Goal: Task Accomplishment & Management: Complete application form

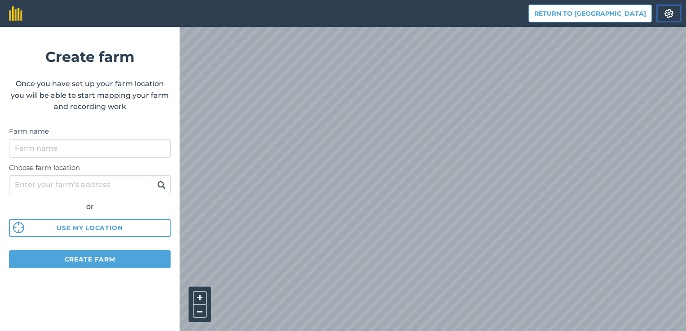
click at [671, 13] on img at bounding box center [668, 13] width 11 height 9
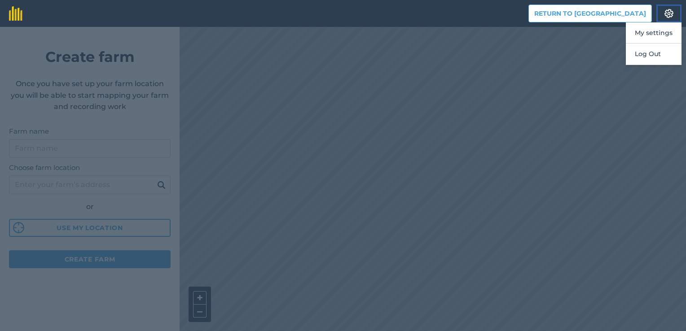
click at [671, 13] on img at bounding box center [668, 13] width 11 height 9
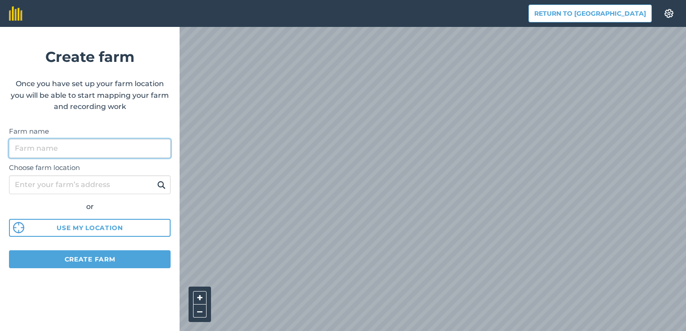
click at [56, 150] on input "Farm name" at bounding box center [90, 148] width 162 height 19
type input "[PERSON_NAME]"
click at [163, 186] on img at bounding box center [161, 185] width 9 height 11
click at [156, 186] on button at bounding box center [161, 185] width 14 height 12
click at [161, 184] on img at bounding box center [161, 185] width 9 height 11
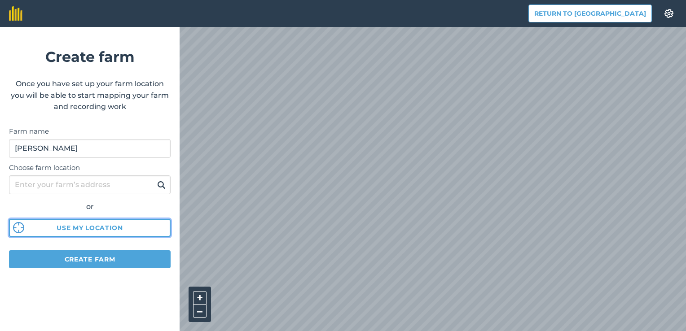
click at [110, 232] on button "Use my location" at bounding box center [90, 228] width 162 height 18
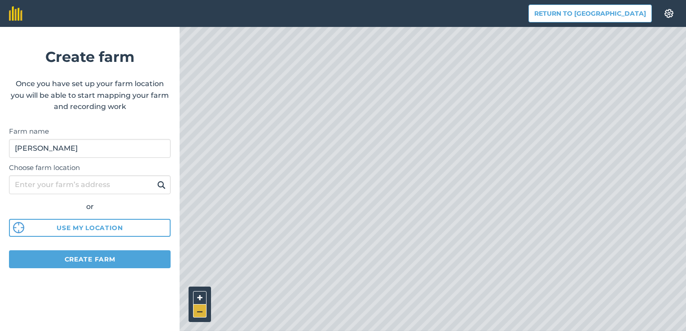
click at [198, 313] on button "–" at bounding box center [199, 311] width 13 height 13
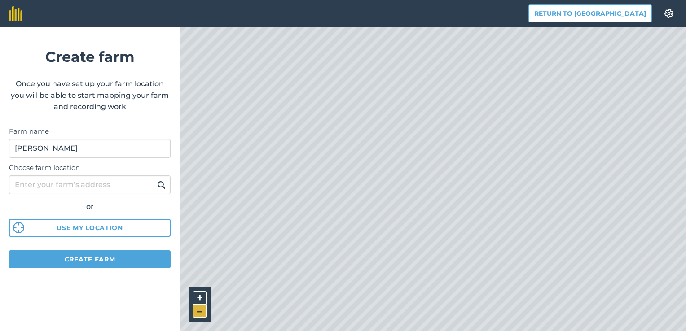
click at [198, 313] on button "–" at bounding box center [199, 311] width 13 height 13
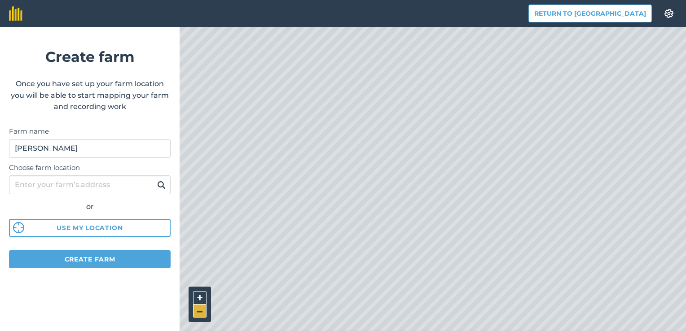
click at [198, 313] on button "–" at bounding box center [199, 311] width 13 height 13
click at [56, 187] on input "Choose farm location" at bounding box center [90, 184] width 162 height 19
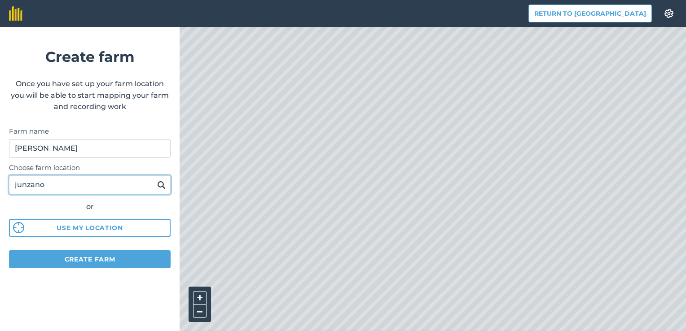
type input "junzano"
click at [154, 179] on button at bounding box center [161, 185] width 14 height 12
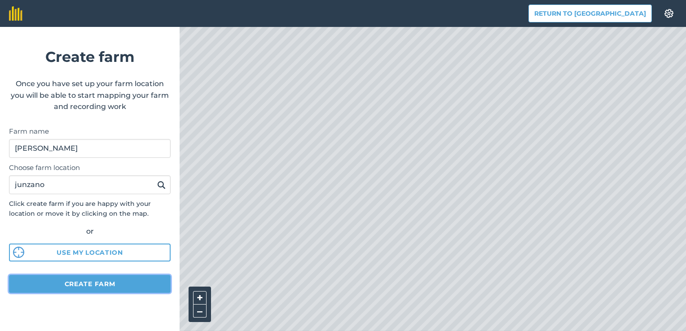
click at [97, 284] on button "Create farm" at bounding box center [90, 284] width 162 height 18
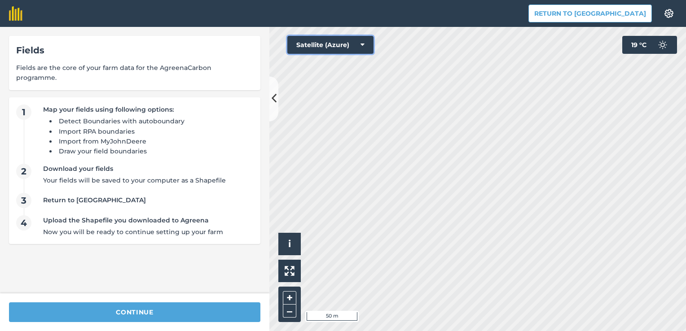
click at [361, 40] on button "Satellite (Azure)" at bounding box center [330, 45] width 86 height 18
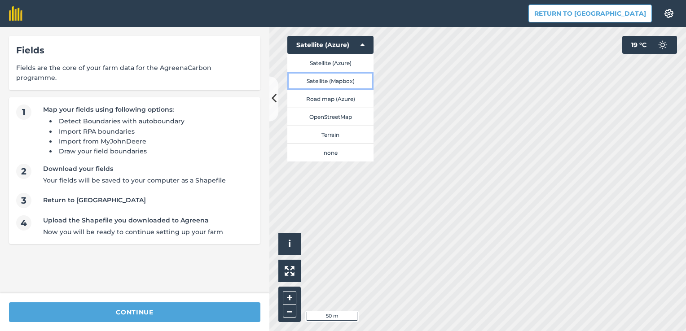
click at [348, 82] on button "Satellite (Mapbox)" at bounding box center [330, 81] width 86 height 18
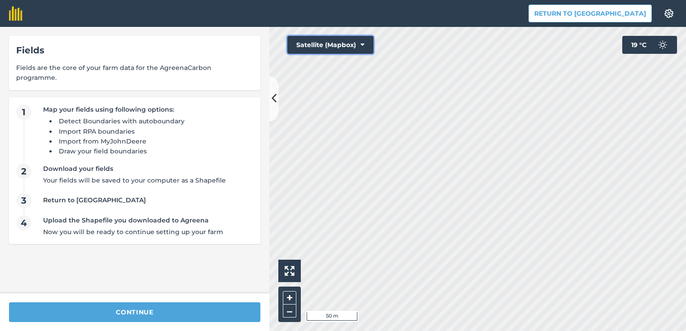
click at [366, 42] on button "Satellite (Mapbox)" at bounding box center [330, 45] width 86 height 18
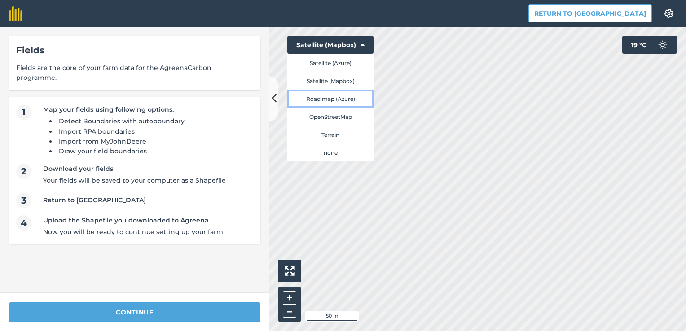
click at [337, 99] on button "Road map (Azure)" at bounding box center [330, 99] width 86 height 18
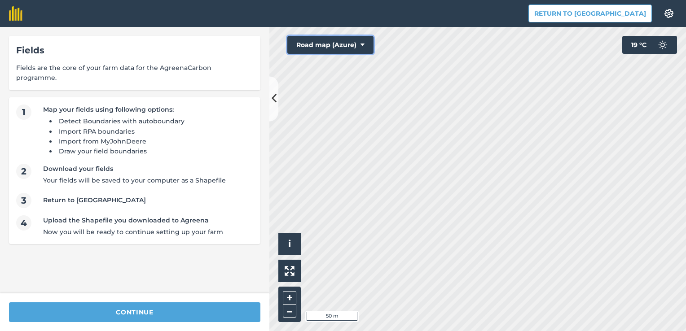
click at [364, 41] on button "Road map (Azure)" at bounding box center [330, 45] width 86 height 18
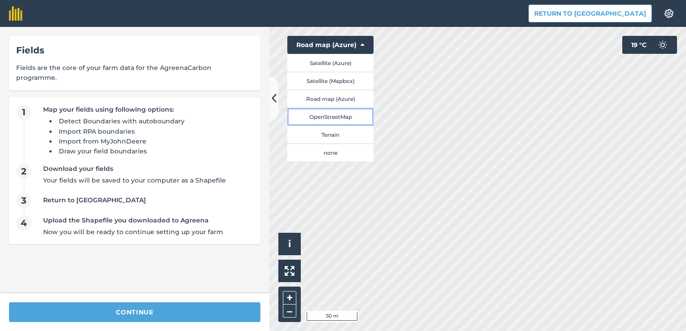
click at [336, 115] on button "OpenStreetMap" at bounding box center [330, 117] width 86 height 18
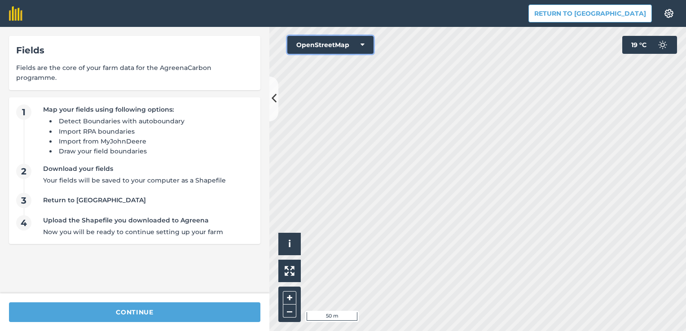
click at [364, 43] on button "OpenStreetMap" at bounding box center [330, 45] width 86 height 18
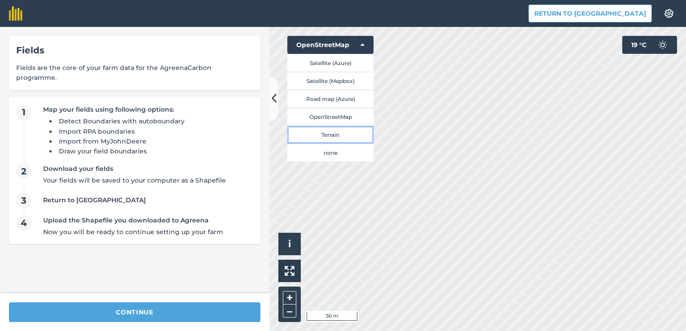
click at [331, 141] on button "Terrain" at bounding box center [330, 135] width 86 height 18
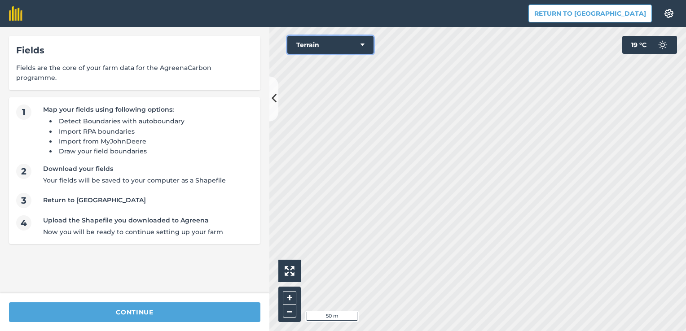
click at [360, 41] on icon at bounding box center [362, 44] width 4 height 9
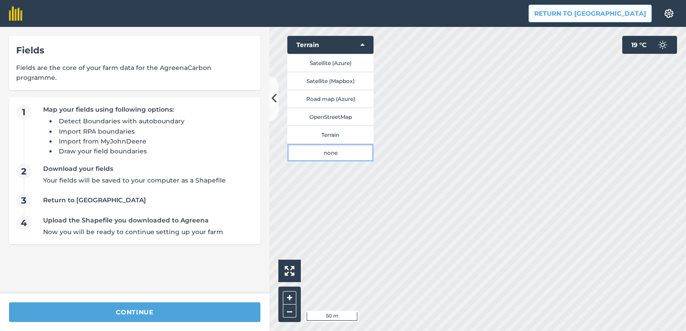
click at [318, 156] on button "none" at bounding box center [330, 153] width 86 height 18
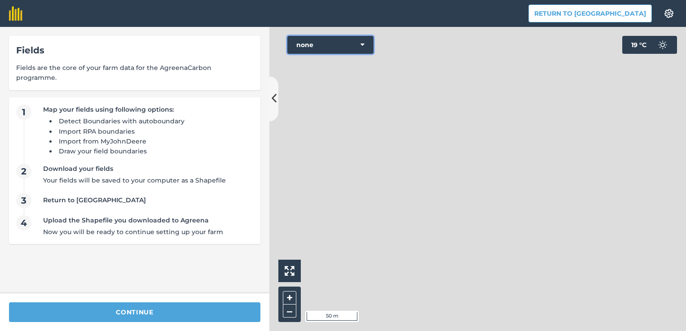
click at [363, 43] on icon at bounding box center [362, 44] width 4 height 9
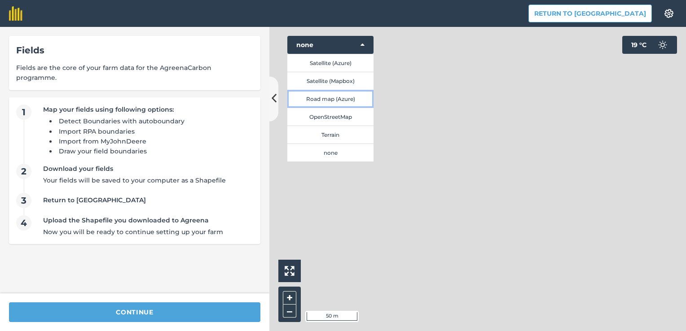
click at [318, 104] on button "Road map (Azure)" at bounding box center [330, 99] width 86 height 18
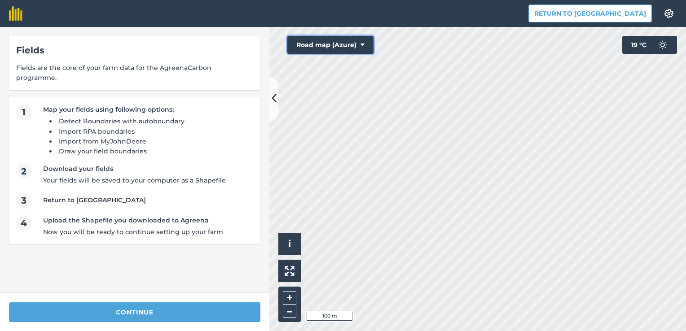
click at [361, 44] on icon at bounding box center [362, 44] width 4 height 9
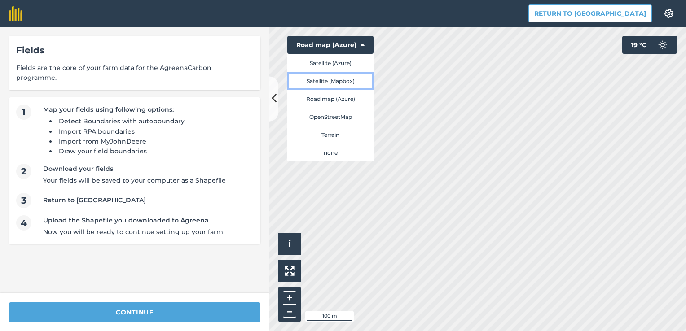
click at [321, 84] on button "Satellite (Mapbox)" at bounding box center [330, 81] width 86 height 18
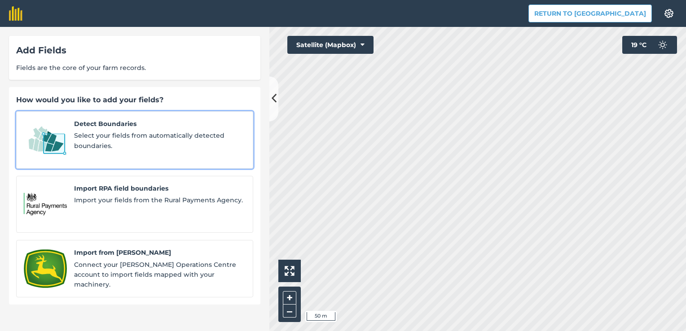
click at [163, 132] on span "Select your fields from automatically detected boundaries." at bounding box center [159, 141] width 171 height 20
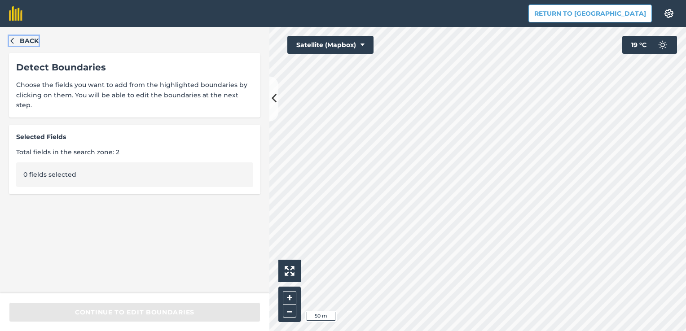
click at [11, 38] on icon "button" at bounding box center [12, 40] width 6 height 6
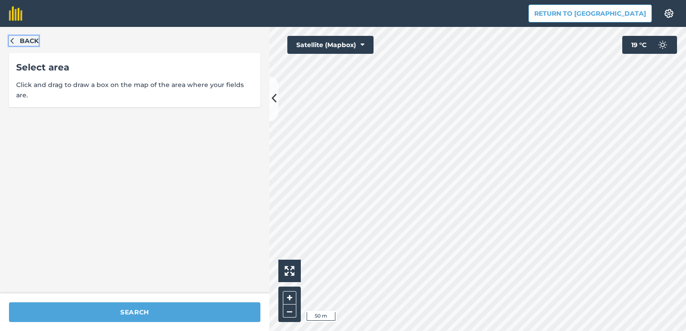
click at [11, 38] on icon "button" at bounding box center [12, 40] width 6 height 6
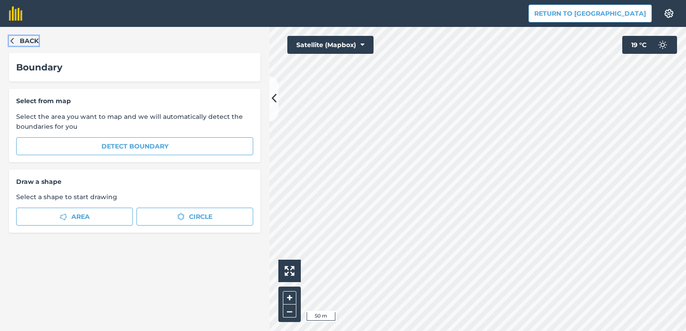
click at [12, 40] on icon "button" at bounding box center [12, 40] width 6 height 6
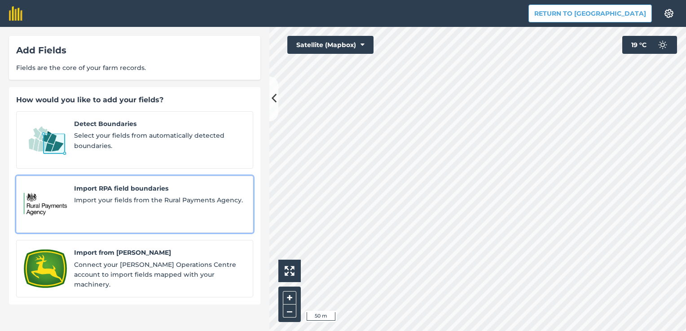
click at [111, 195] on span "Import your fields from the Rural Payments Agency." at bounding box center [159, 200] width 171 height 10
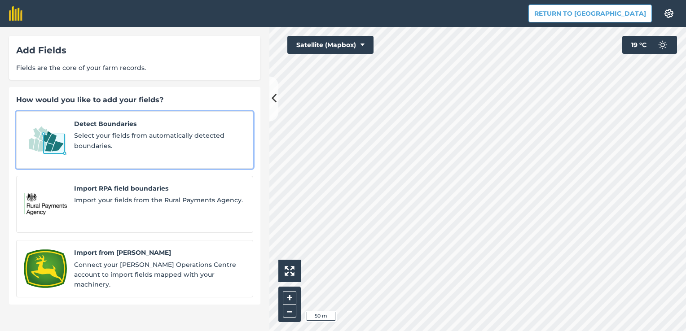
click at [106, 144] on span "Select your fields from automatically detected boundaries." at bounding box center [159, 141] width 171 height 20
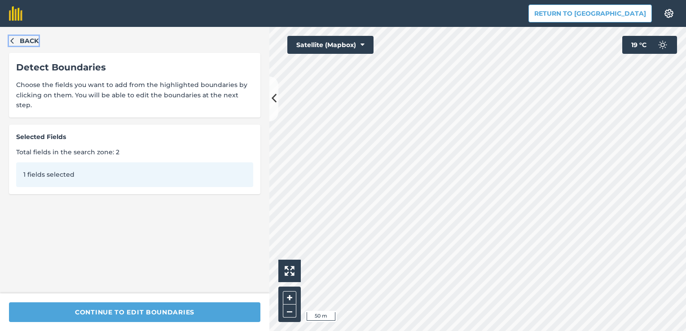
click at [9, 37] on icon "button" at bounding box center [12, 40] width 6 height 6
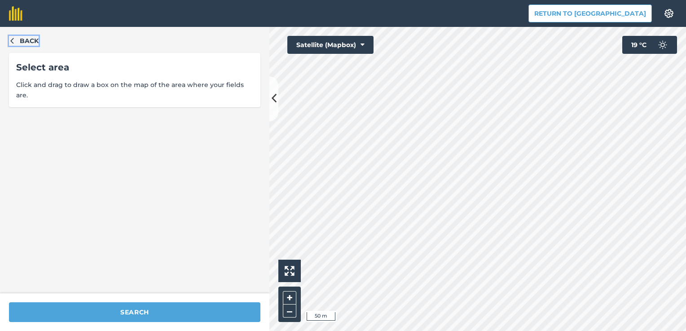
click at [9, 37] on icon "button" at bounding box center [12, 40] width 6 height 6
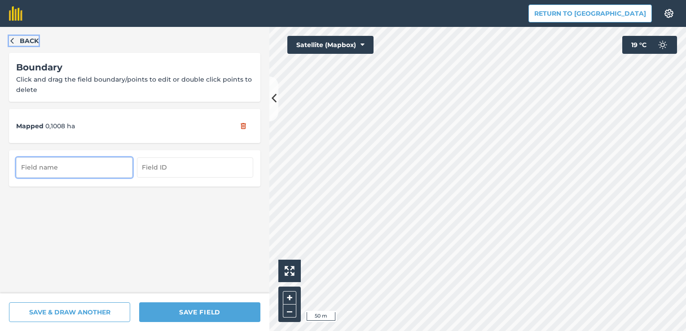
click at [13, 42] on icon "button" at bounding box center [11, 41] width 3 height 6
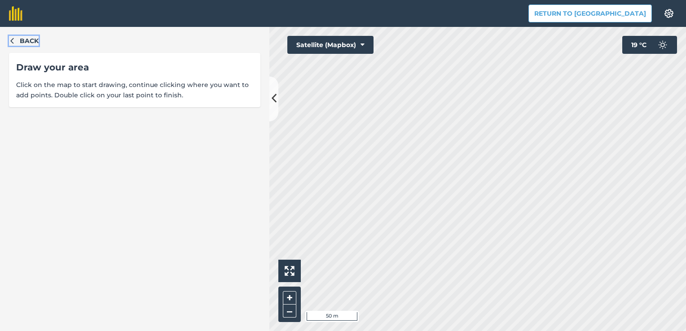
click at [13, 42] on icon "button" at bounding box center [11, 41] width 3 height 6
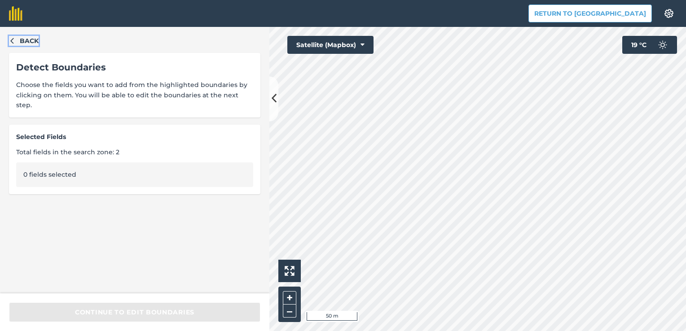
click at [10, 42] on icon "button" at bounding box center [12, 40] width 6 height 6
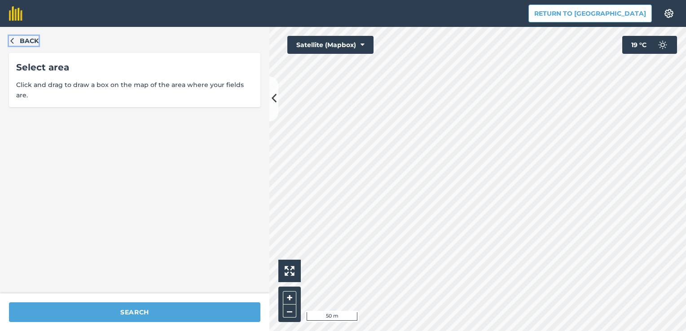
click at [10, 42] on icon "button" at bounding box center [12, 40] width 6 height 6
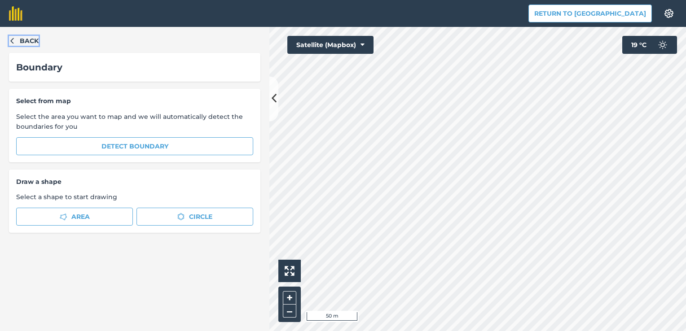
click at [10, 42] on icon "button" at bounding box center [12, 40] width 6 height 6
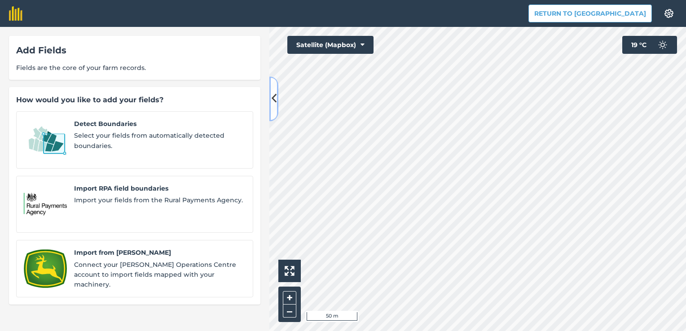
click at [276, 98] on button at bounding box center [273, 98] width 9 height 45
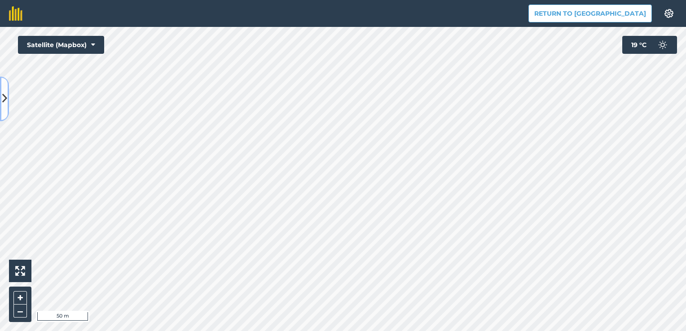
click at [2, 98] on icon at bounding box center [4, 99] width 5 height 16
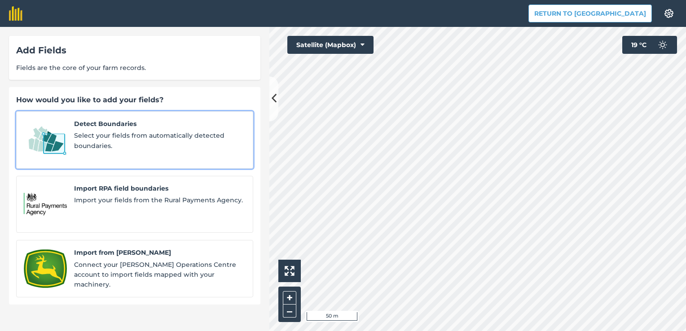
click at [86, 123] on span "Detect Boundaries" at bounding box center [159, 124] width 171 height 10
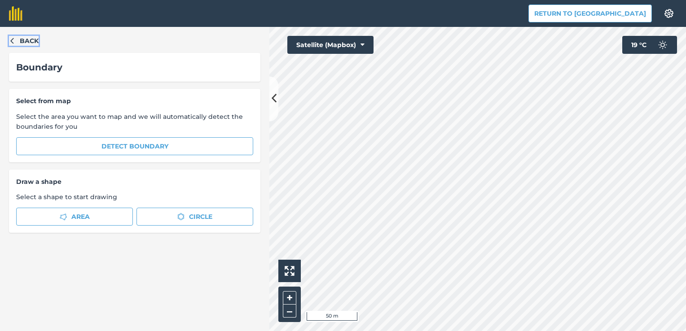
click at [13, 41] on icon "button" at bounding box center [12, 40] width 6 height 6
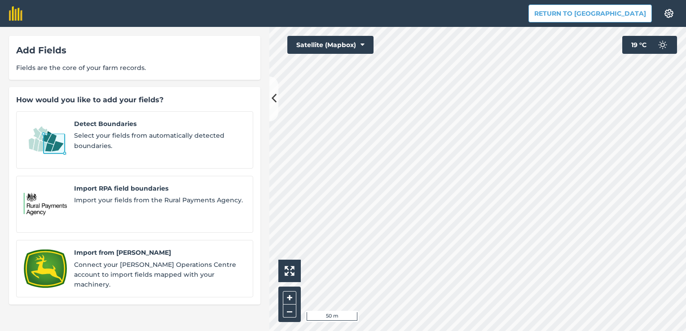
click at [13, 41] on div "Add Fields Fields are the core of your farm records." at bounding box center [134, 58] width 251 height 44
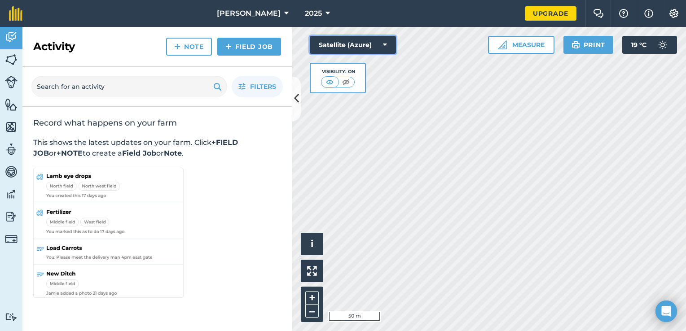
click at [385, 43] on icon at bounding box center [385, 44] width 4 height 9
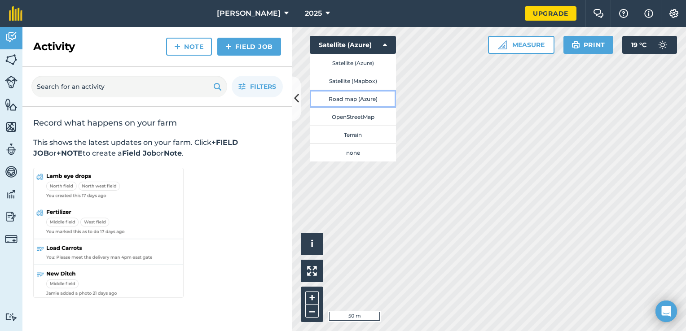
click at [365, 99] on button "Road map (Azure)" at bounding box center [353, 99] width 86 height 18
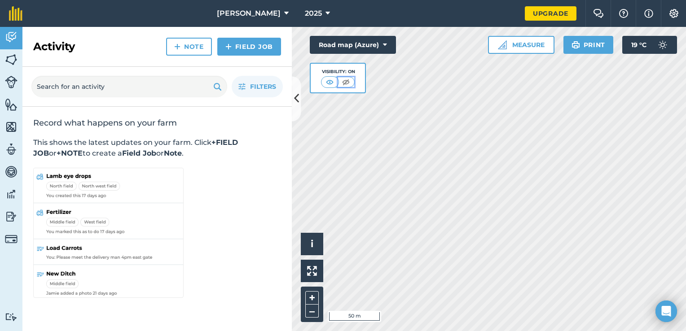
click at [346, 81] on img at bounding box center [345, 82] width 11 height 9
click at [329, 82] on img at bounding box center [329, 82] width 11 height 9
click at [386, 41] on icon at bounding box center [385, 44] width 4 height 9
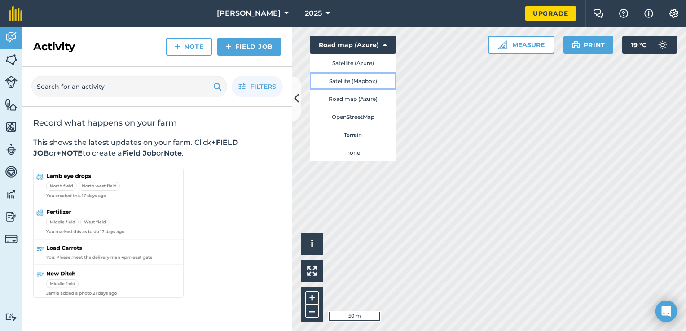
click at [360, 78] on button "Satellite (Mapbox)" at bounding box center [353, 81] width 86 height 18
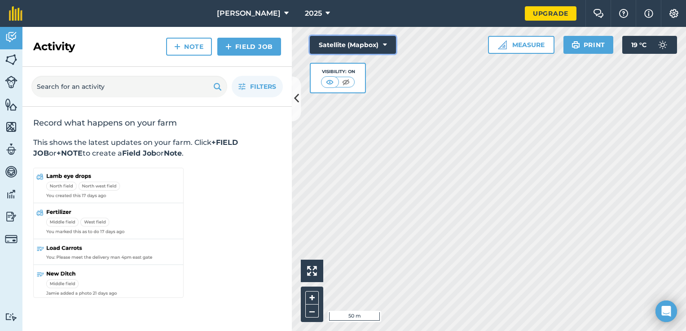
click at [385, 46] on icon at bounding box center [385, 44] width 4 height 9
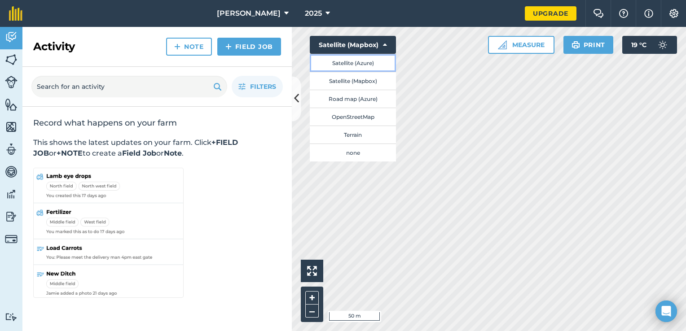
click at [352, 64] on button "Satellite (Azure)" at bounding box center [353, 63] width 86 height 18
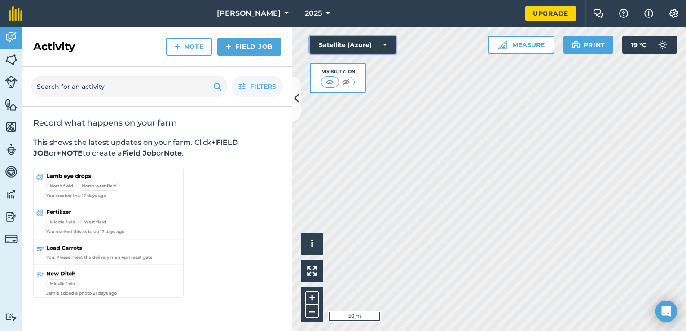
click at [386, 45] on icon at bounding box center [385, 44] width 4 height 9
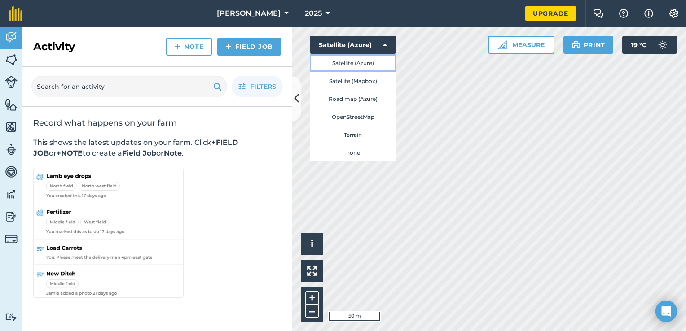
click at [350, 66] on button "Satellite (Azure)" at bounding box center [353, 63] width 86 height 18
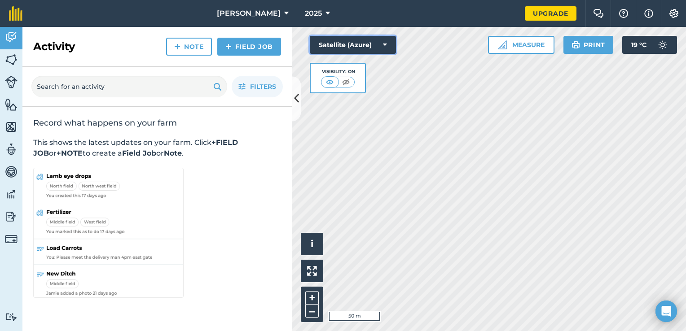
click at [383, 48] on icon at bounding box center [385, 44] width 4 height 9
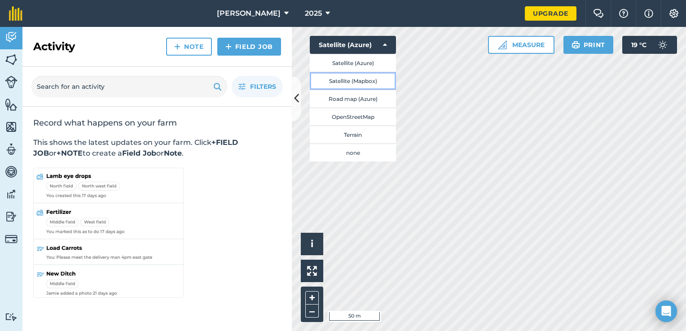
click at [338, 83] on button "Satellite (Mapbox)" at bounding box center [353, 81] width 86 height 18
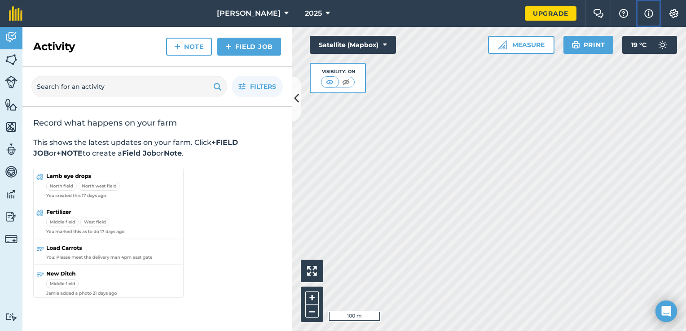
click at [648, 13] on img at bounding box center [648, 13] width 9 height 11
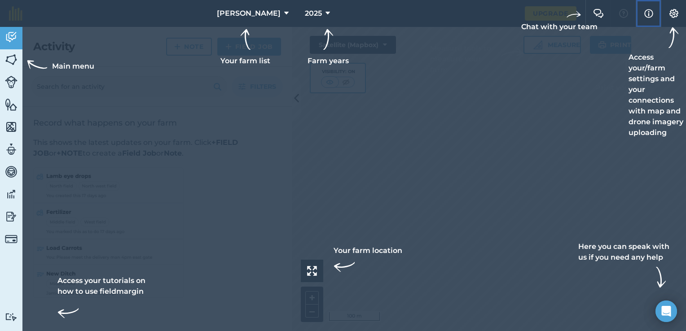
click at [648, 13] on img at bounding box center [648, 13] width 9 height 11
click at [672, 14] on img at bounding box center [673, 13] width 11 height 9
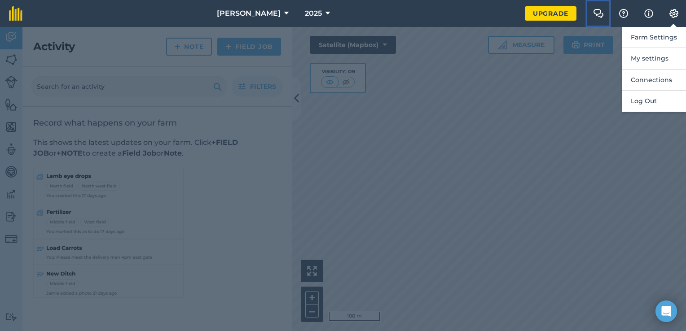
click at [599, 16] on img at bounding box center [598, 13] width 11 height 9
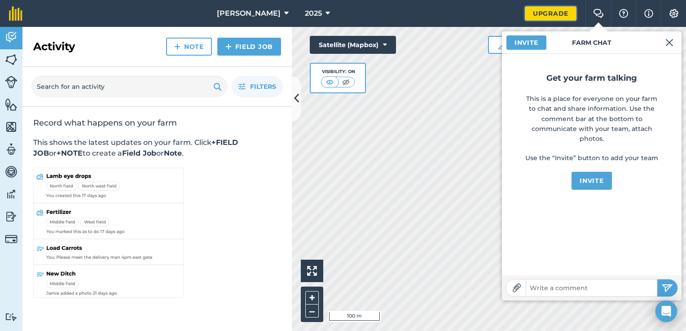
click at [558, 15] on link "Upgrade" at bounding box center [551, 13] width 52 height 14
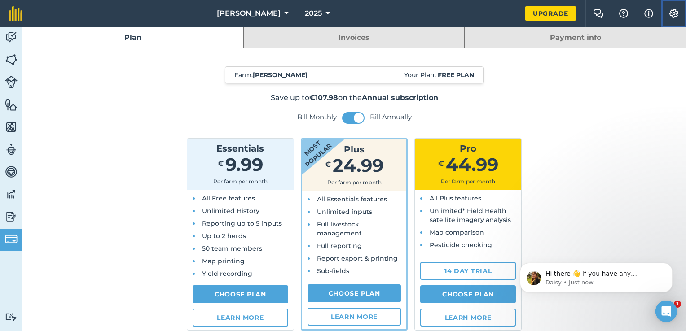
click at [671, 11] on img at bounding box center [673, 13] width 11 height 9
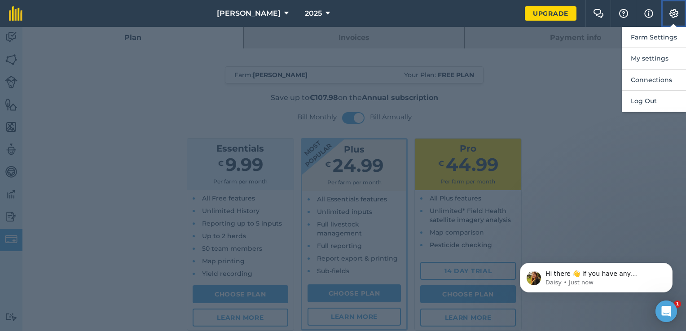
click at [671, 11] on img at bounding box center [673, 13] width 11 height 9
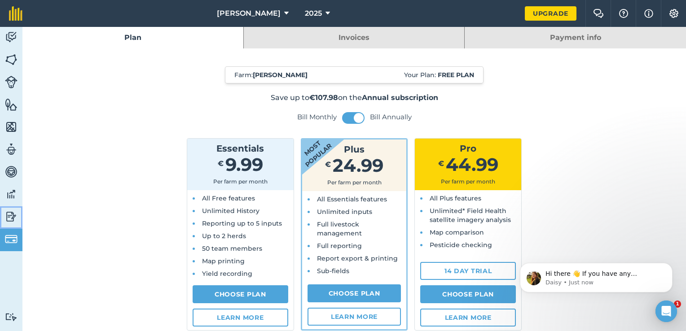
click at [12, 215] on img at bounding box center [11, 216] width 13 height 13
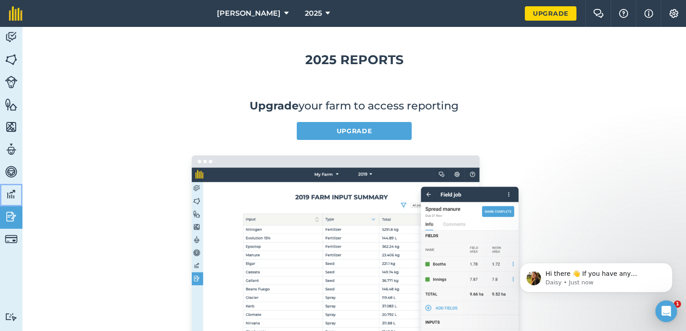
click at [8, 194] on img at bounding box center [11, 194] width 13 height 13
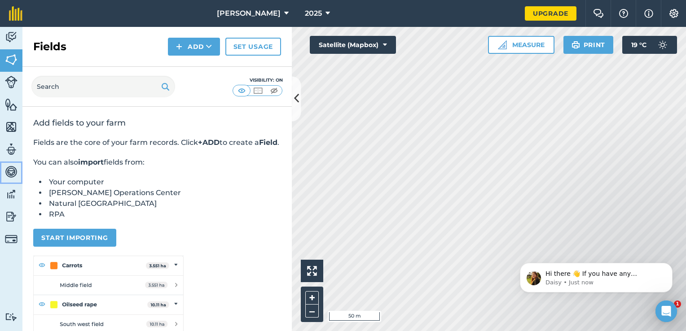
click at [9, 169] on img at bounding box center [11, 171] width 13 height 13
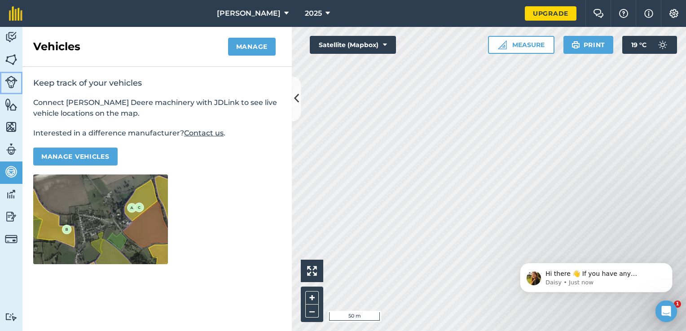
click at [11, 83] on img at bounding box center [11, 82] width 13 height 13
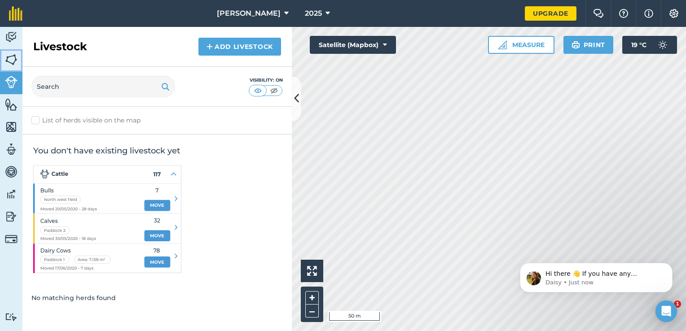
click at [10, 60] on img at bounding box center [11, 59] width 13 height 13
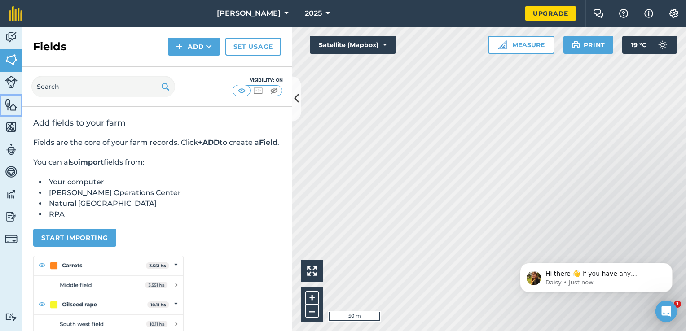
click at [7, 107] on img at bounding box center [11, 104] width 13 height 13
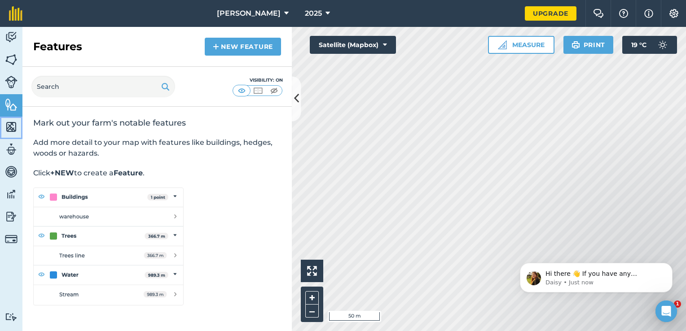
click at [7, 133] on img at bounding box center [11, 126] width 13 height 13
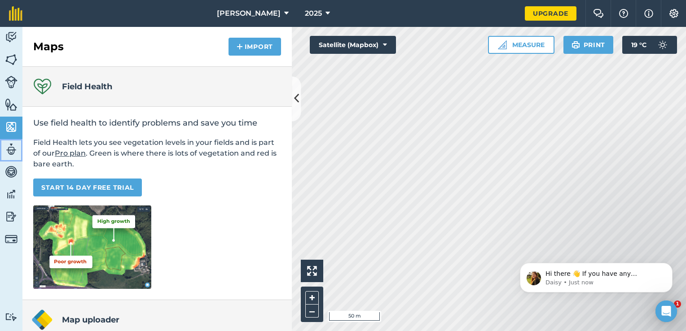
click at [7, 150] on img at bounding box center [11, 149] width 13 height 13
select select "MEMBER"
